Goal: Information Seeking & Learning: Understand process/instructions

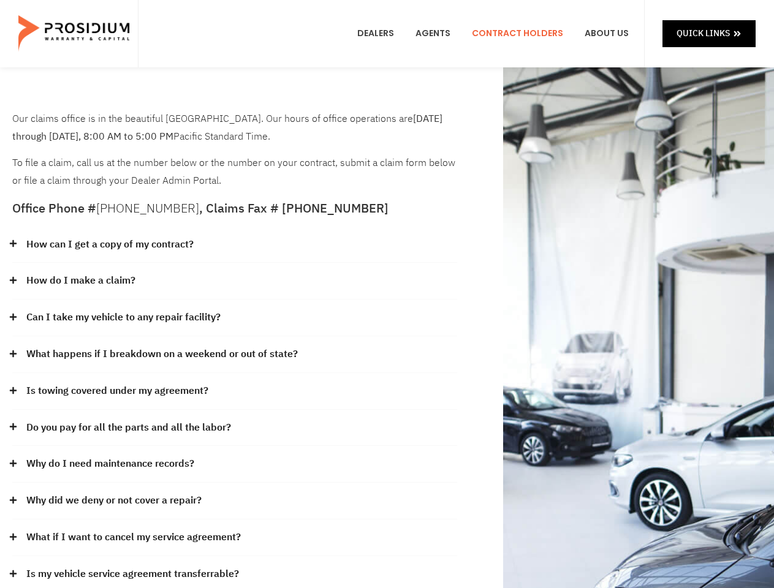
click at [387, 294] on div "How do I make a claim?" at bounding box center [234, 281] width 445 height 37
click at [235, 245] on div "How can I get a copy of my contract?" at bounding box center [234, 245] width 445 height 37
click at [109, 244] on link "How can I get a copy of my contract?" at bounding box center [109, 245] width 167 height 18
click at [235, 281] on div "How do I make a claim?" at bounding box center [234, 281] width 445 height 37
click at [80, 281] on link "How do I make a claim?" at bounding box center [80, 281] width 109 height 18
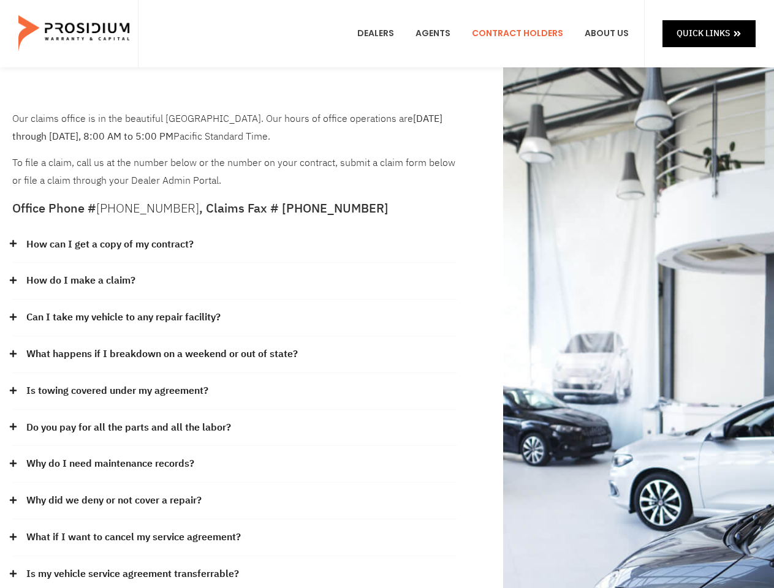
click at [235, 318] on div "Can I take my vehicle to any repair facility?" at bounding box center [234, 318] width 445 height 37
click at [124, 317] on link "Can I take my vehicle to any repair facility?" at bounding box center [123, 318] width 194 height 18
click at [235, 355] on link "What happens if I breakdown on a weekend or out of state?" at bounding box center [161, 355] width 271 height 18
click at [161, 354] on link "What happens if I breakdown on a weekend or out of state?" at bounding box center [161, 355] width 271 height 18
click at [235, 392] on div "Is towing covered under my agreement?" at bounding box center [234, 391] width 445 height 37
